Goal: Navigation & Orientation: Go to known website

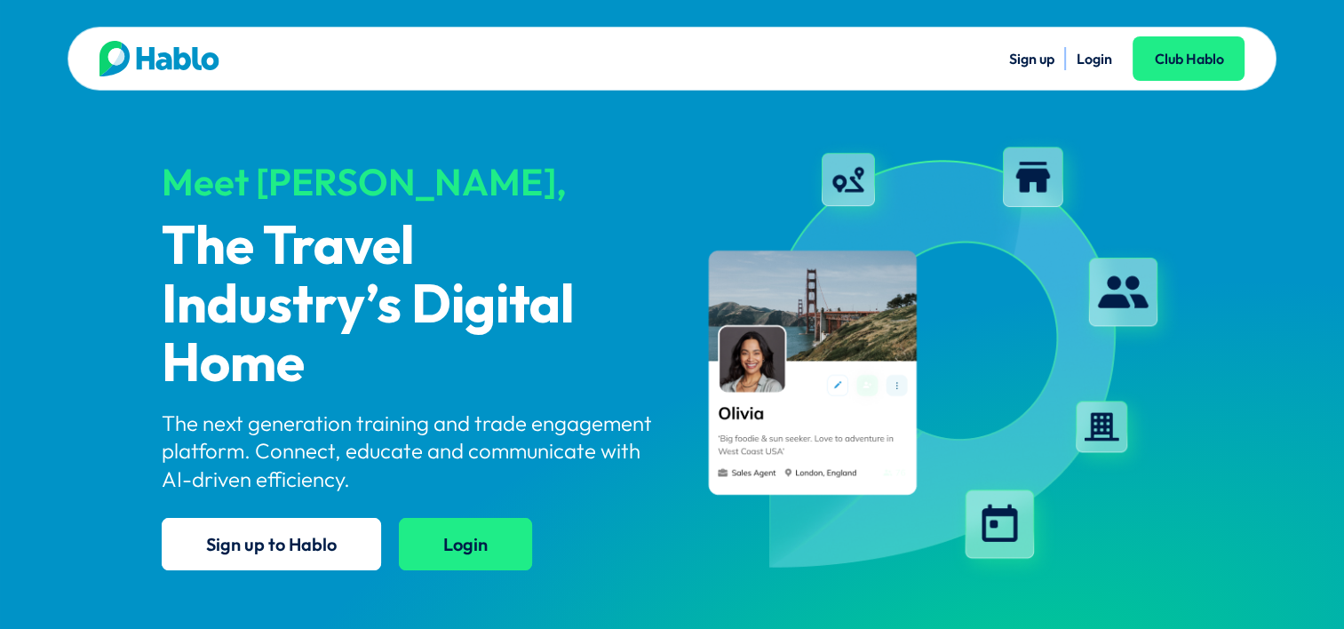
click at [459, 540] on link "Login" at bounding box center [465, 544] width 133 height 52
click at [1021, 57] on link "Sign up" at bounding box center [1031, 59] width 45 height 18
